Goal: Check status: Check status

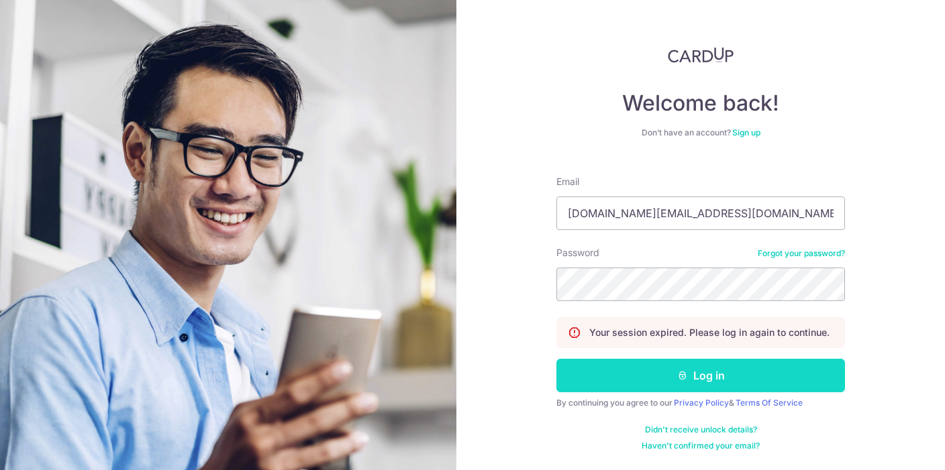
click at [686, 384] on button "Log in" at bounding box center [700, 376] width 289 height 34
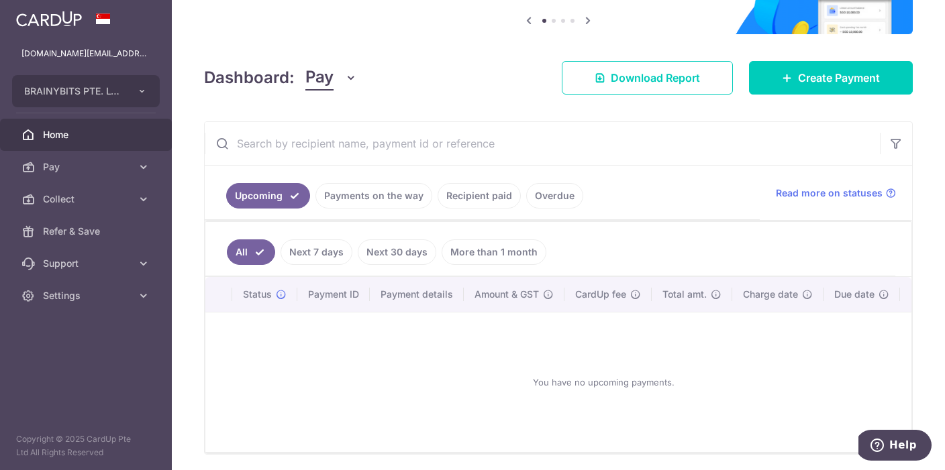
scroll to position [143, 0]
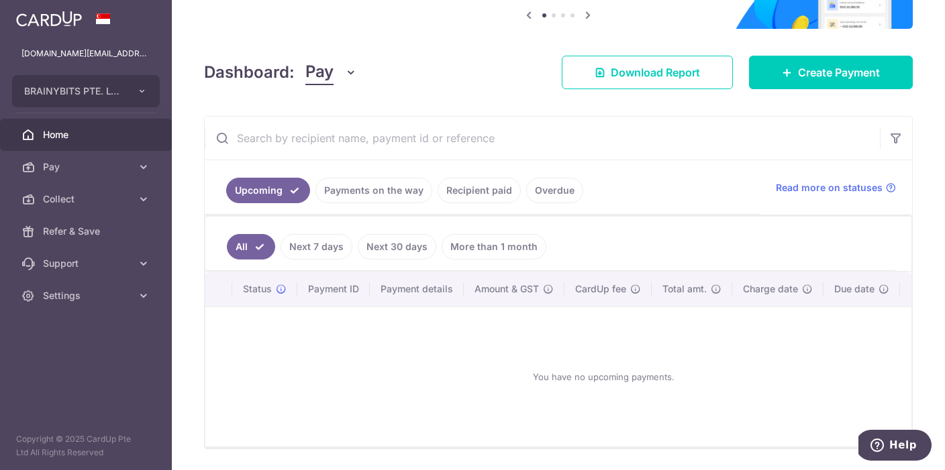
click at [491, 193] on link "Recipient paid" at bounding box center [479, 191] width 83 height 26
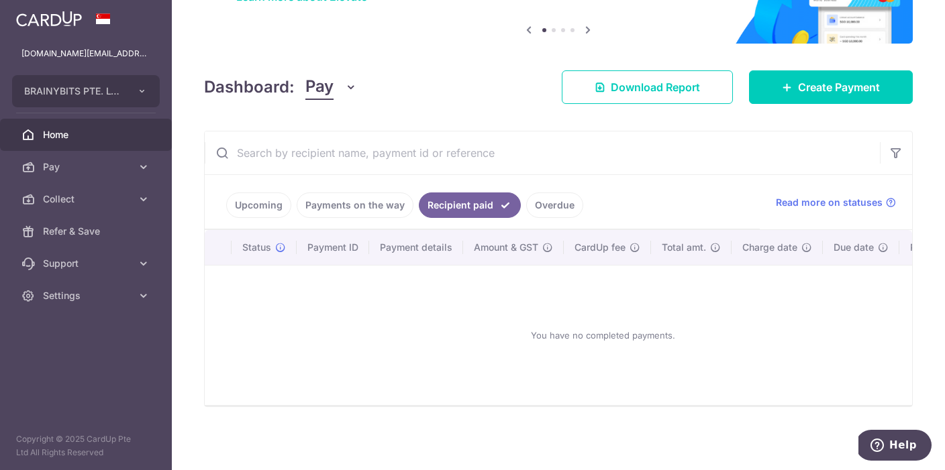
scroll to position [69, 0]
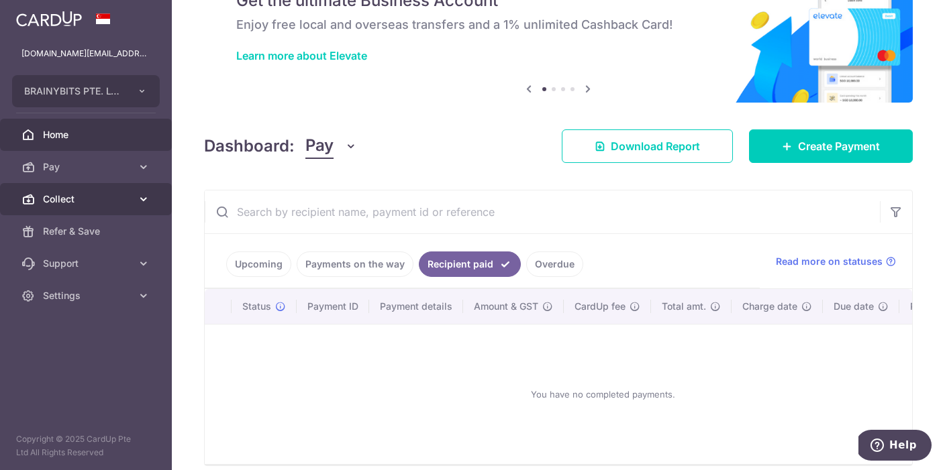
click at [79, 201] on span "Collect" at bounding box center [87, 199] width 89 height 13
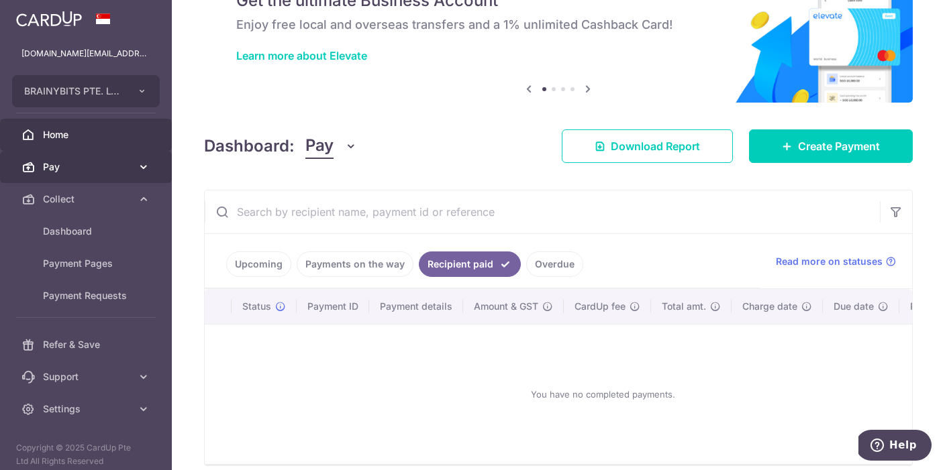
click at [82, 166] on span "Pay" at bounding box center [87, 166] width 89 height 13
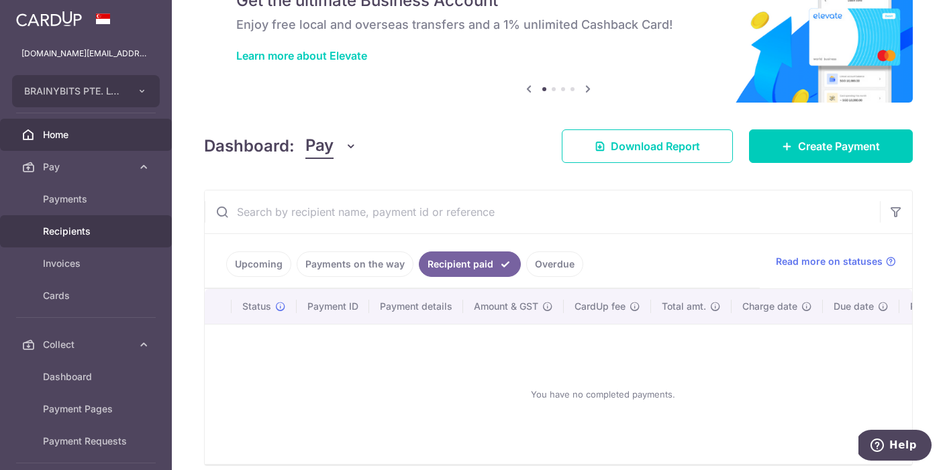
click at [82, 228] on span "Recipients" at bounding box center [87, 231] width 89 height 13
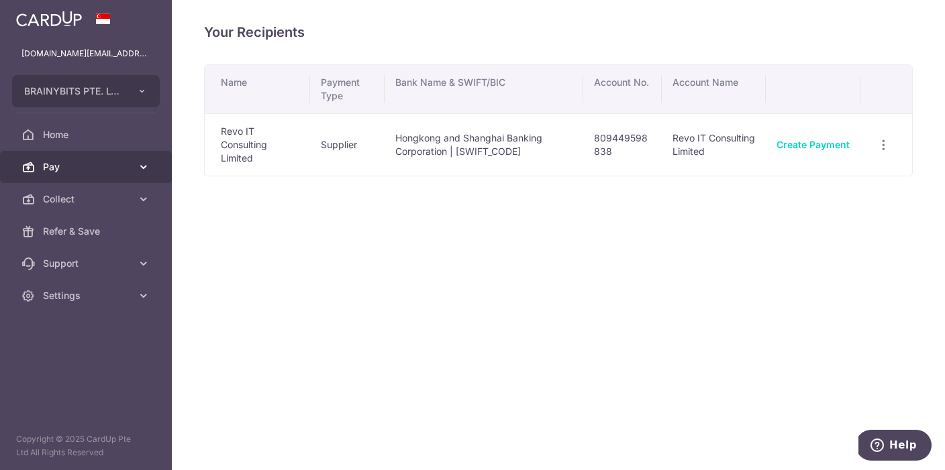
click at [88, 169] on span "Pay" at bounding box center [87, 166] width 89 height 13
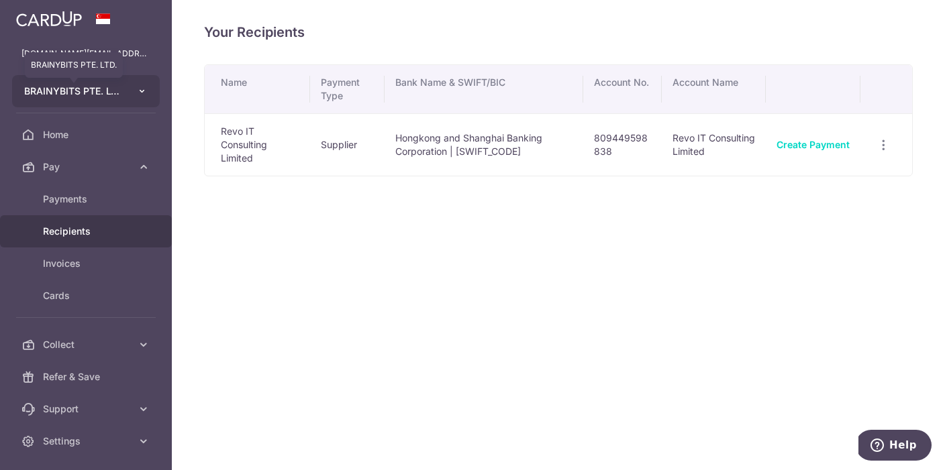
click at [114, 95] on span "BRAINYBITS PTE. LTD." at bounding box center [73, 91] width 99 height 13
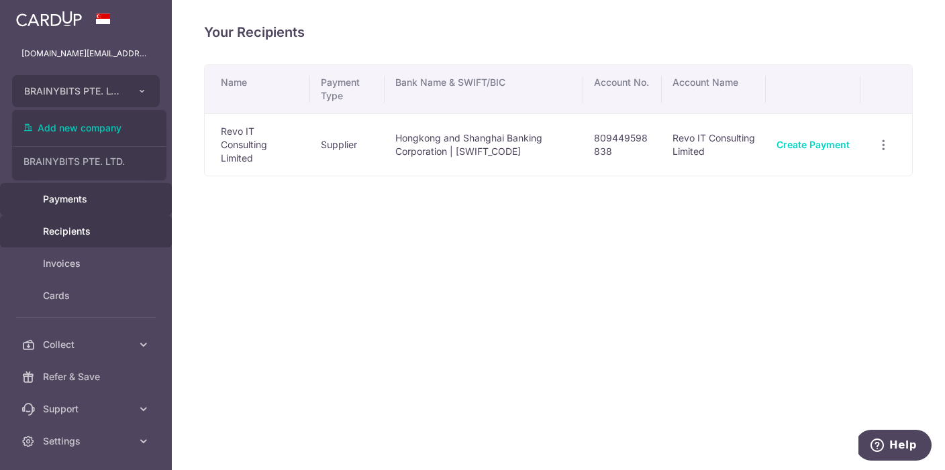
click at [113, 199] on span "Payments" at bounding box center [87, 199] width 89 height 13
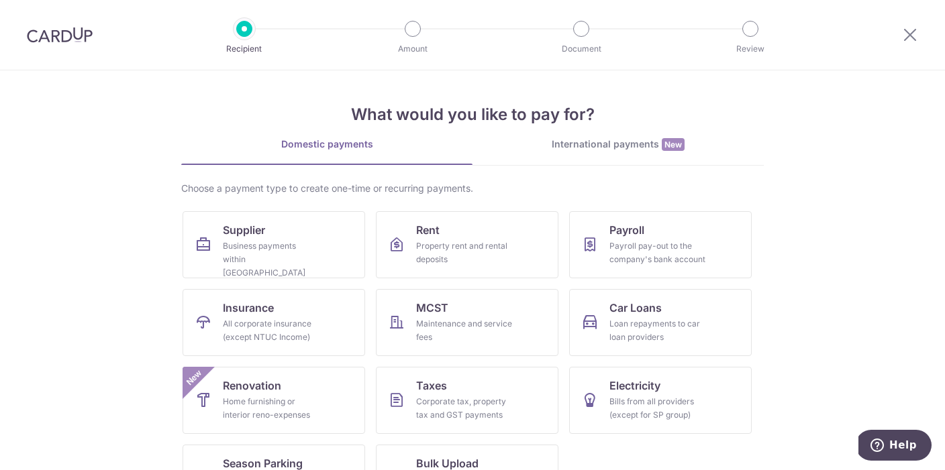
click at [70, 38] on img at bounding box center [60, 35] width 66 height 16
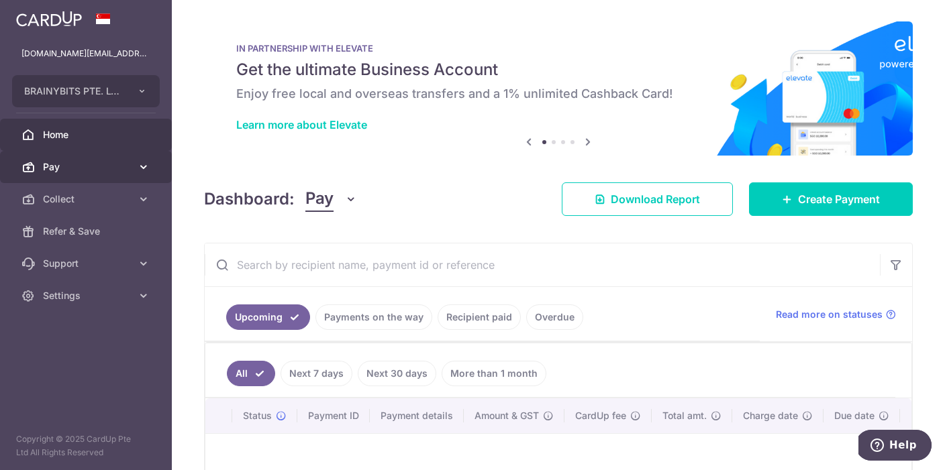
click at [117, 158] on link "Pay" at bounding box center [86, 167] width 172 height 32
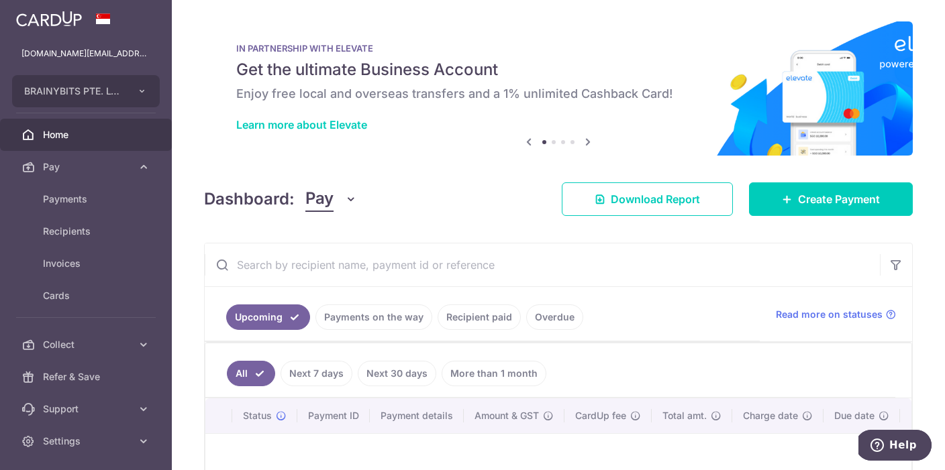
click at [484, 321] on link "Recipient paid" at bounding box center [479, 318] width 83 height 26
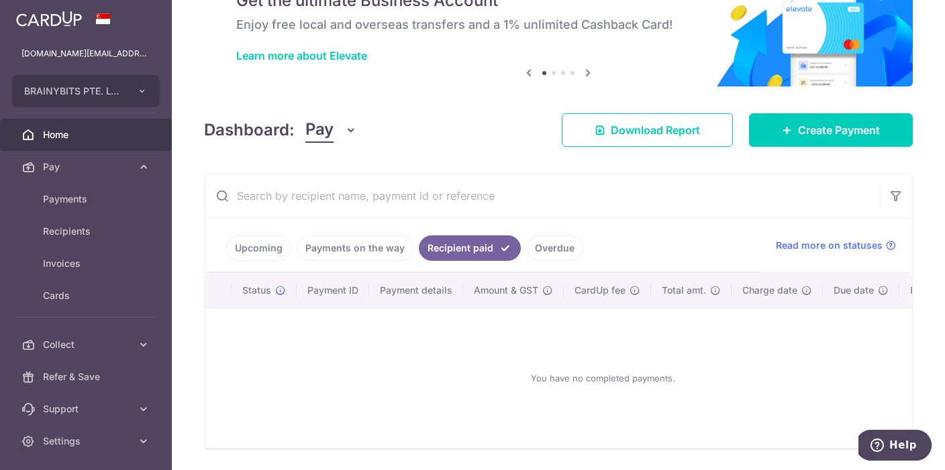
scroll to position [81, 0]
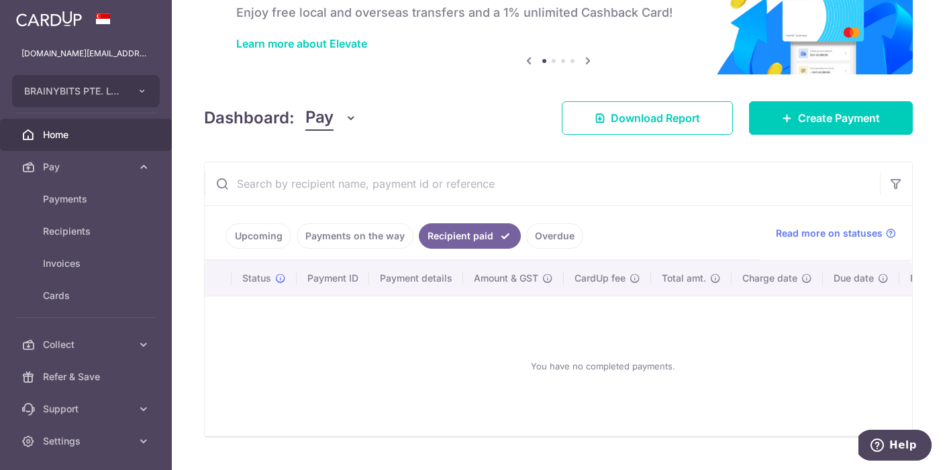
click at [346, 237] on link "Payments on the way" at bounding box center [355, 236] width 117 height 26
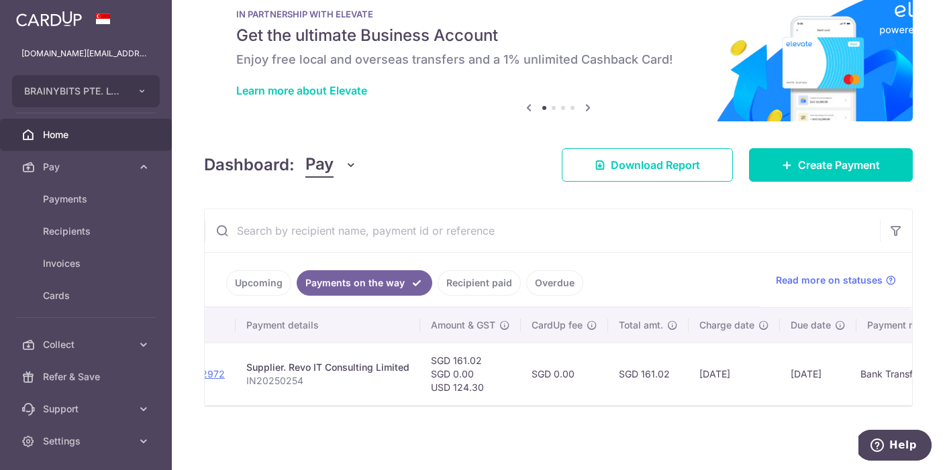
scroll to position [0, 260]
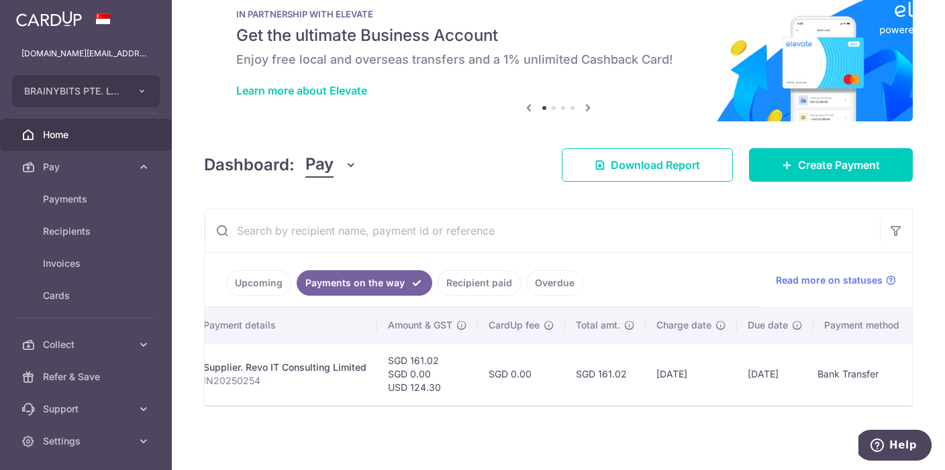
drag, startPoint x: 682, startPoint y: 409, endPoint x: 712, endPoint y: 409, distance: 30.2
click at [712, 407] on div at bounding box center [558, 405] width 707 height 1
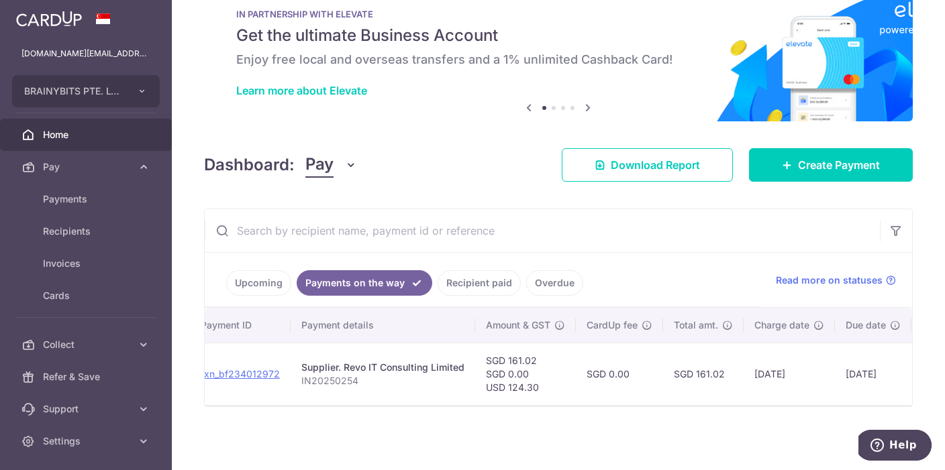
scroll to position [0, 0]
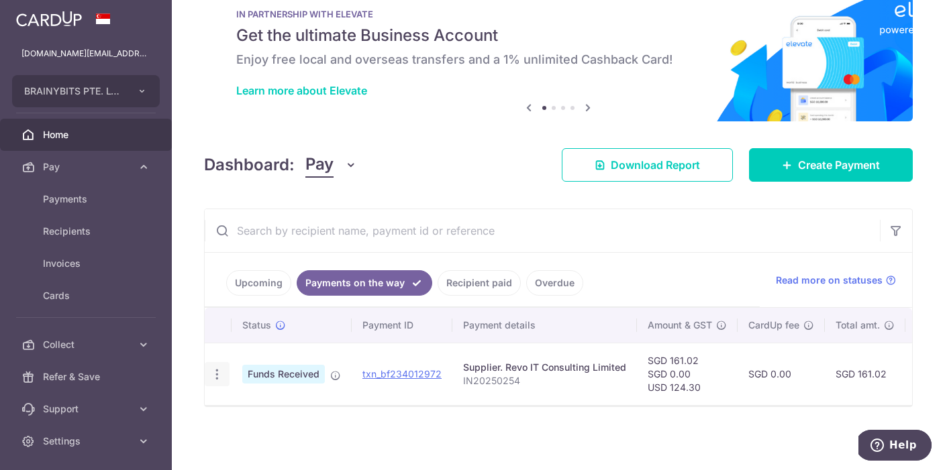
click at [215, 377] on icon "button" at bounding box center [217, 375] width 14 height 14
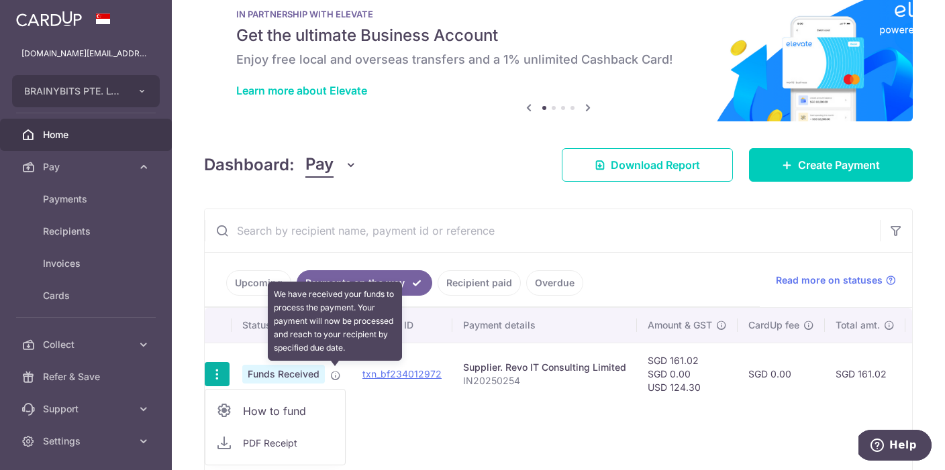
click at [338, 375] on icon at bounding box center [335, 375] width 11 height 11
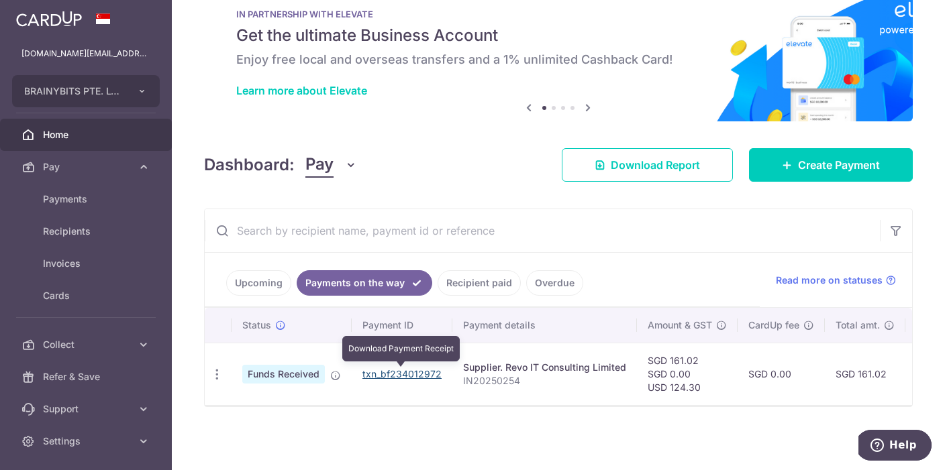
click at [407, 374] on link "txn_bf234012972" at bounding box center [401, 373] width 79 height 11
